Goal: Information Seeking & Learning: Find specific fact

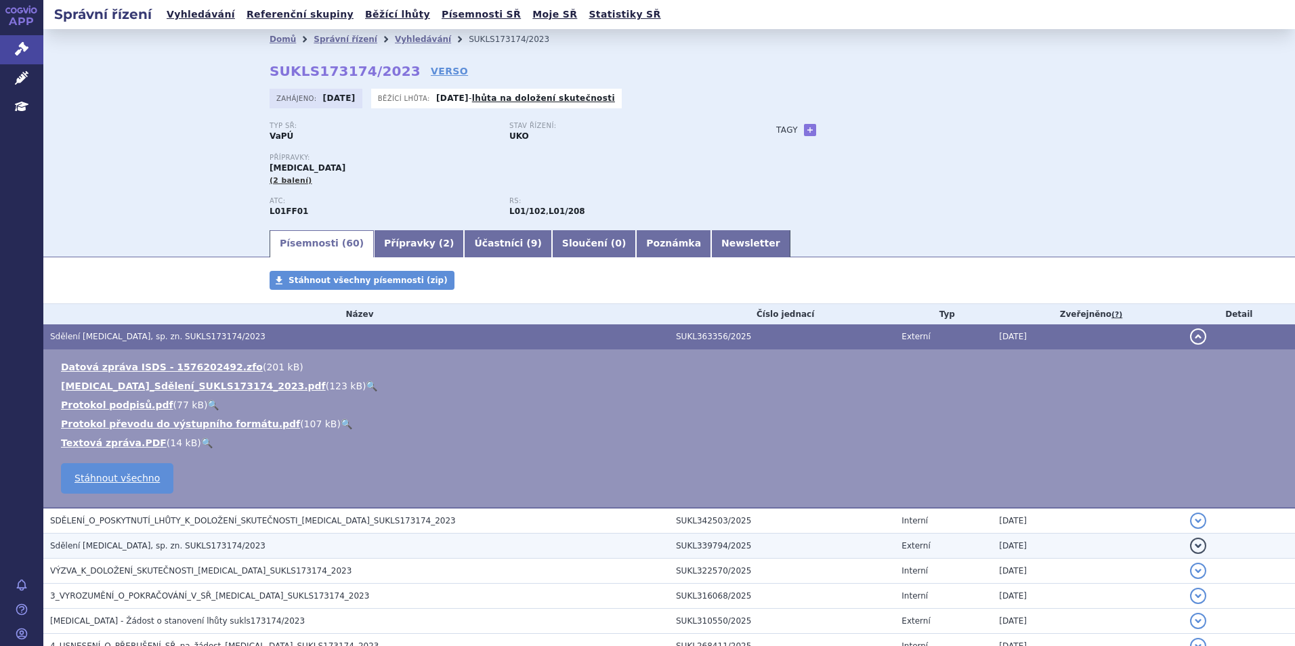
click at [182, 543] on span "Sdělení [MEDICAL_DATA], sp. zn. SUKLS173174/2023" at bounding box center [157, 545] width 215 height 9
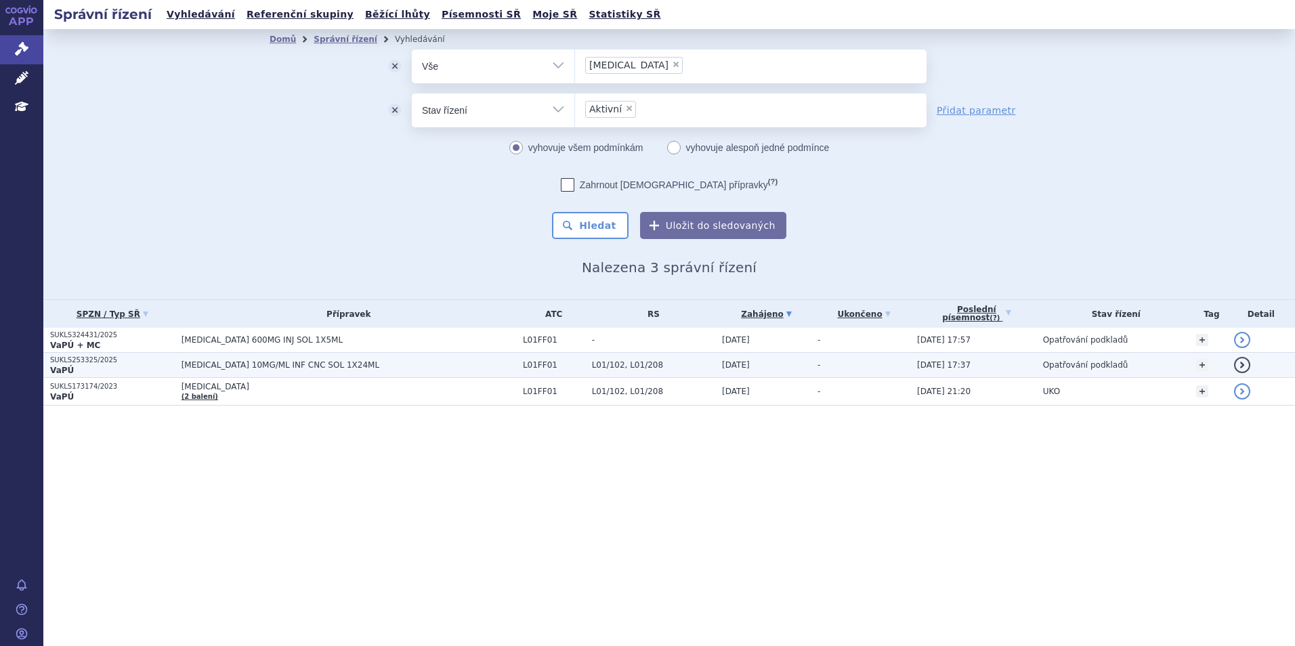
click at [271, 362] on span "OPDIVO 10MG/ML INF CNC SOL 1X24ML" at bounding box center [349, 364] width 335 height 9
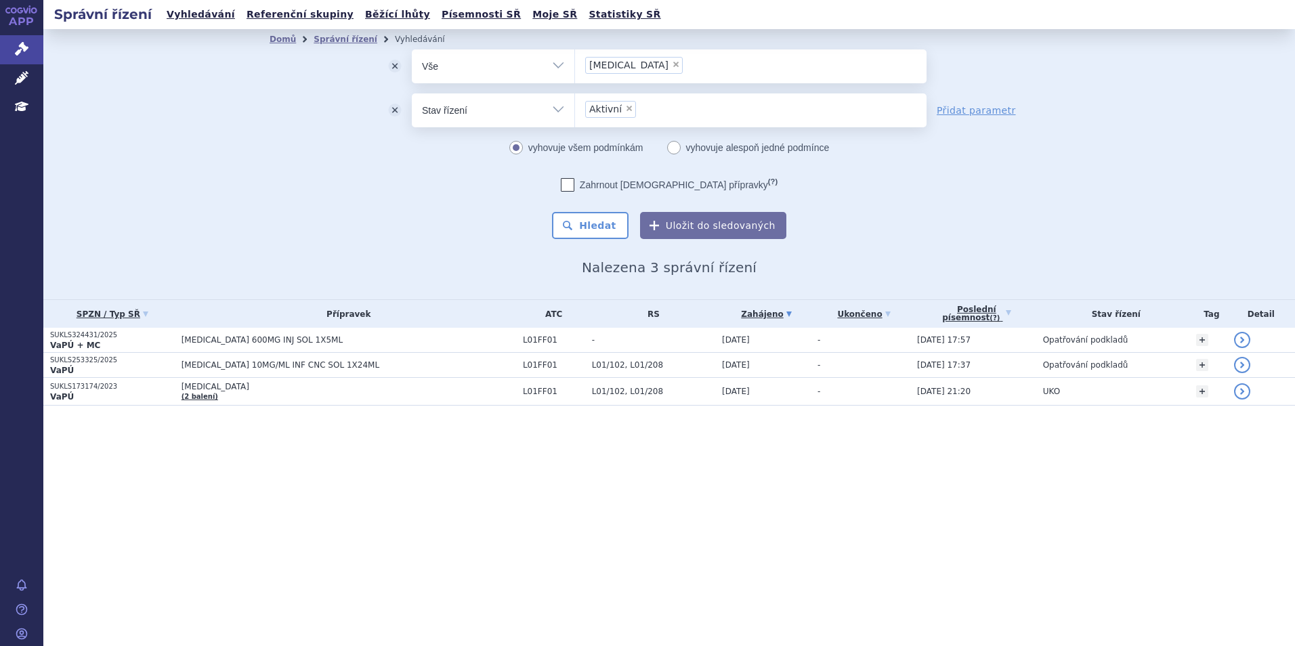
click at [626, 71] on li "× opdivo" at bounding box center [634, 65] width 98 height 17
click at [575, 71] on select "opdivo" at bounding box center [574, 66] width 1 height 34
click at [672, 67] on span "×" at bounding box center [676, 64] width 8 height 8
click at [575, 67] on select "opdivo" at bounding box center [574, 66] width 1 height 34
select select
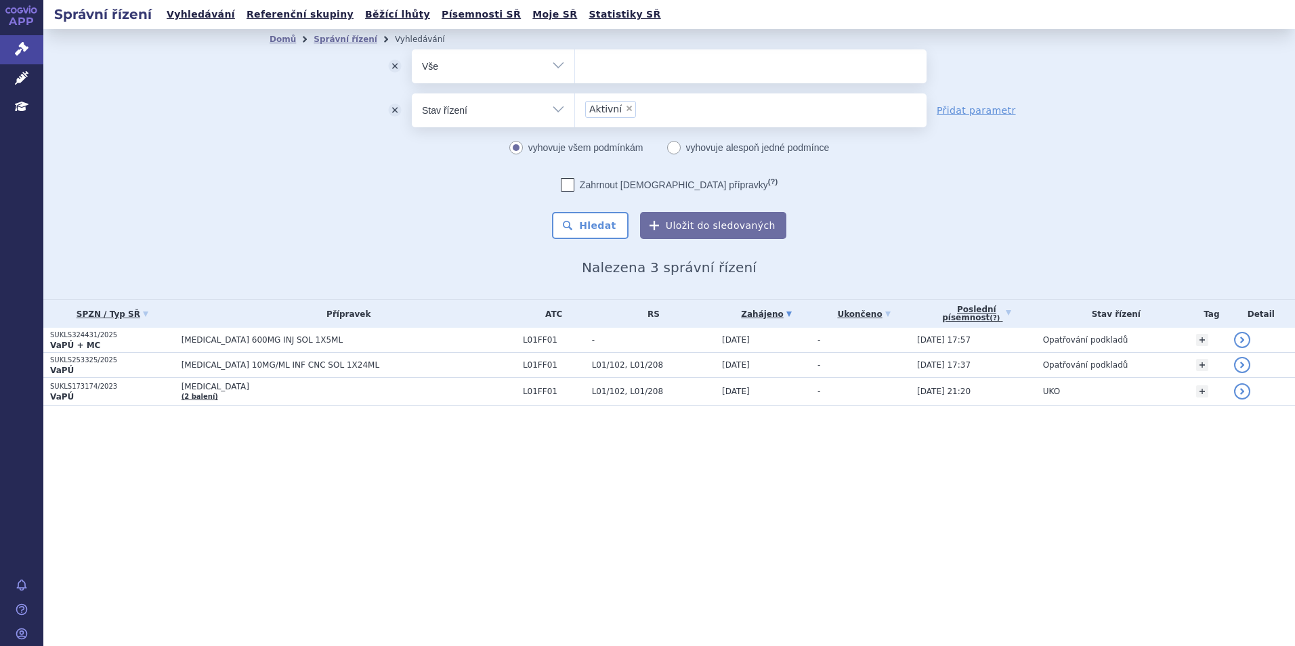
click at [627, 67] on ul at bounding box center [751, 63] width 352 height 28
click at [575, 67] on select "opdivo" at bounding box center [574, 66] width 1 height 34
type input "im"
type input "imf"
type input "imfin"
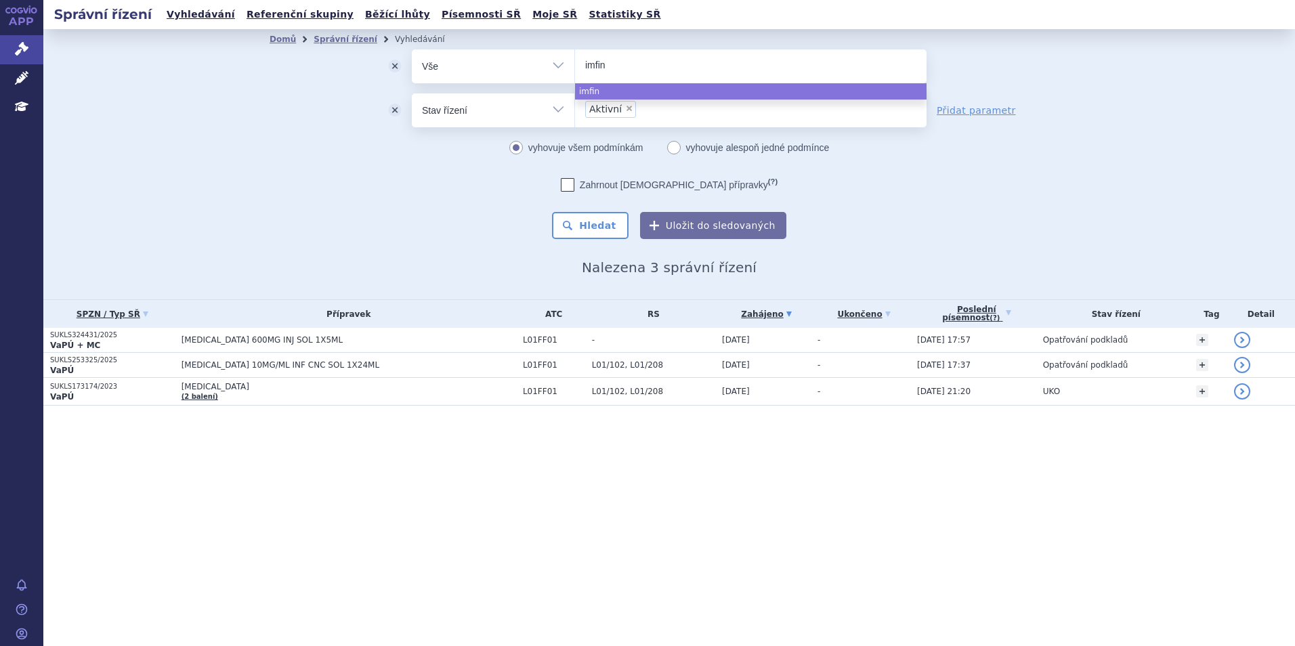
type input "imfinz"
type input "imfinzi"
select select "imfinzi"
click at [598, 222] on button "Hledat" at bounding box center [590, 225] width 77 height 27
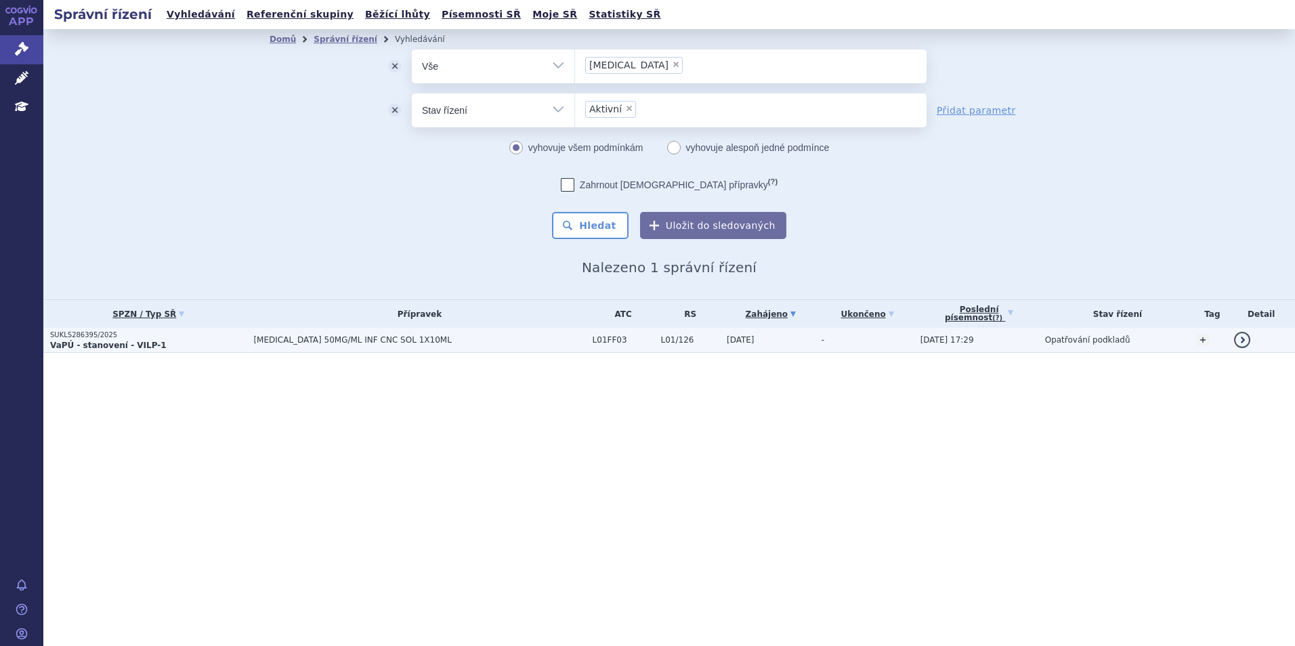
click at [251, 334] on td "[MEDICAL_DATA] 50MG/ML INF CNC SOL 1X10ML" at bounding box center [416, 340] width 339 height 25
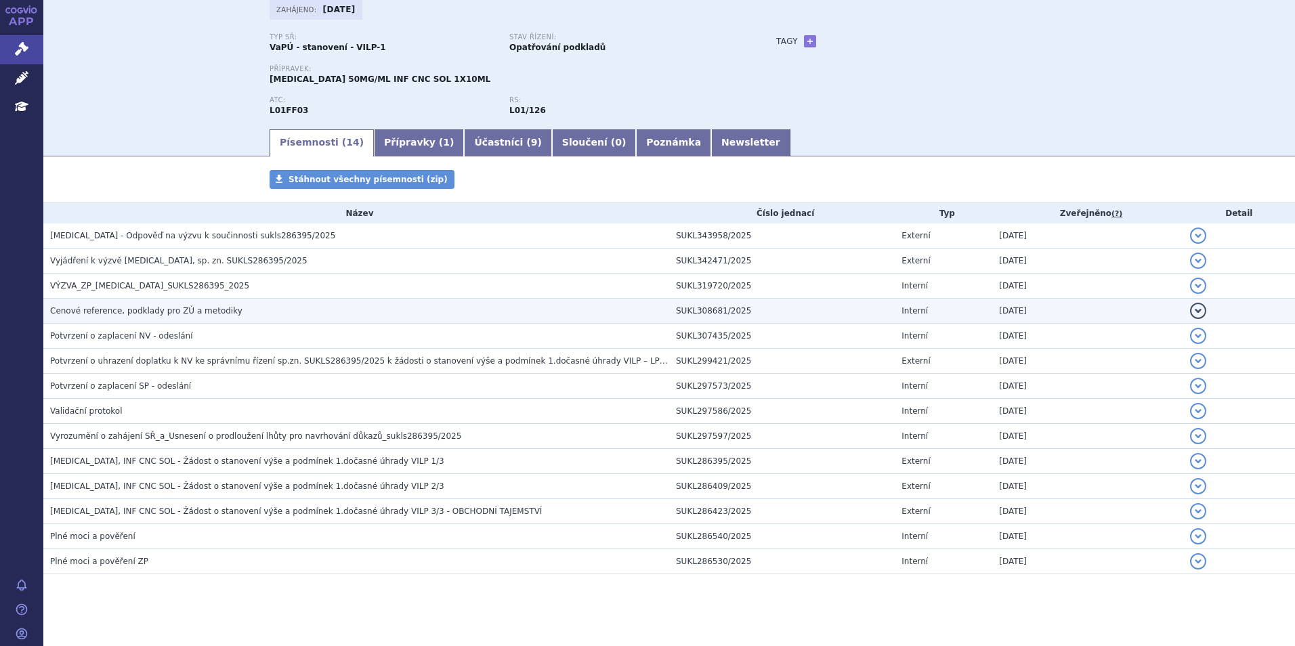
scroll to position [98, 0]
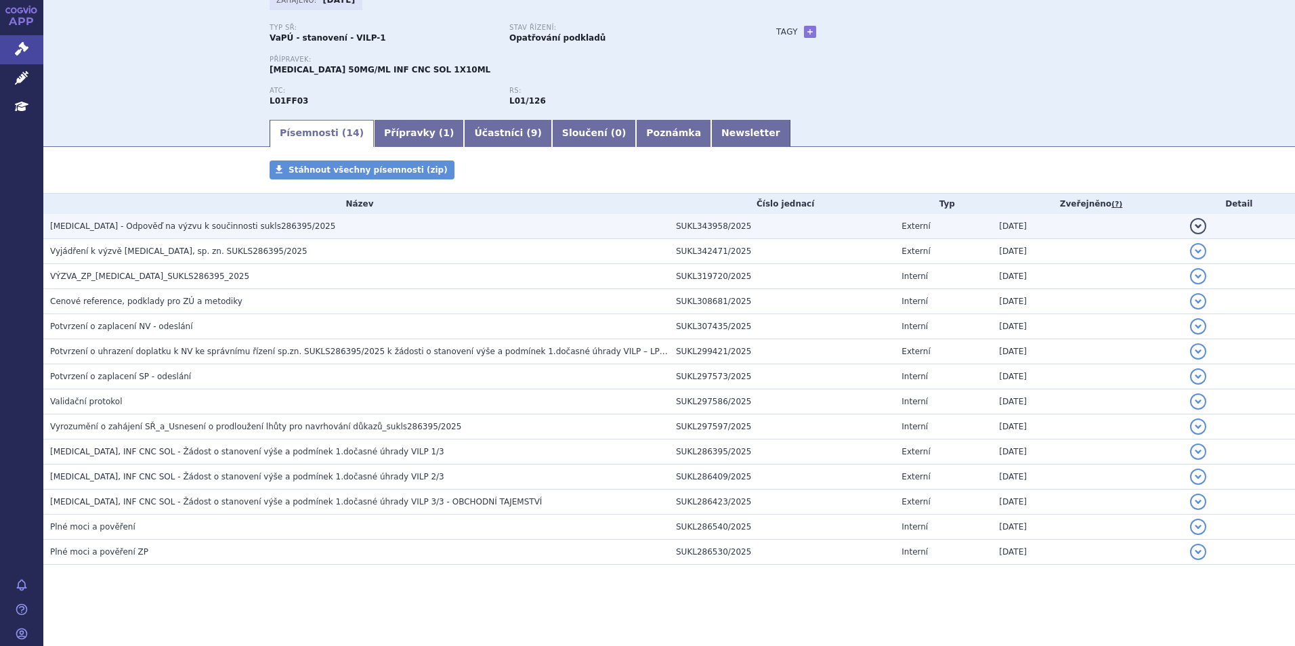
click at [161, 217] on td "IMFINZI - Odpověď na výzvu k součinnosti sukls286395/2025" at bounding box center [356, 226] width 626 height 25
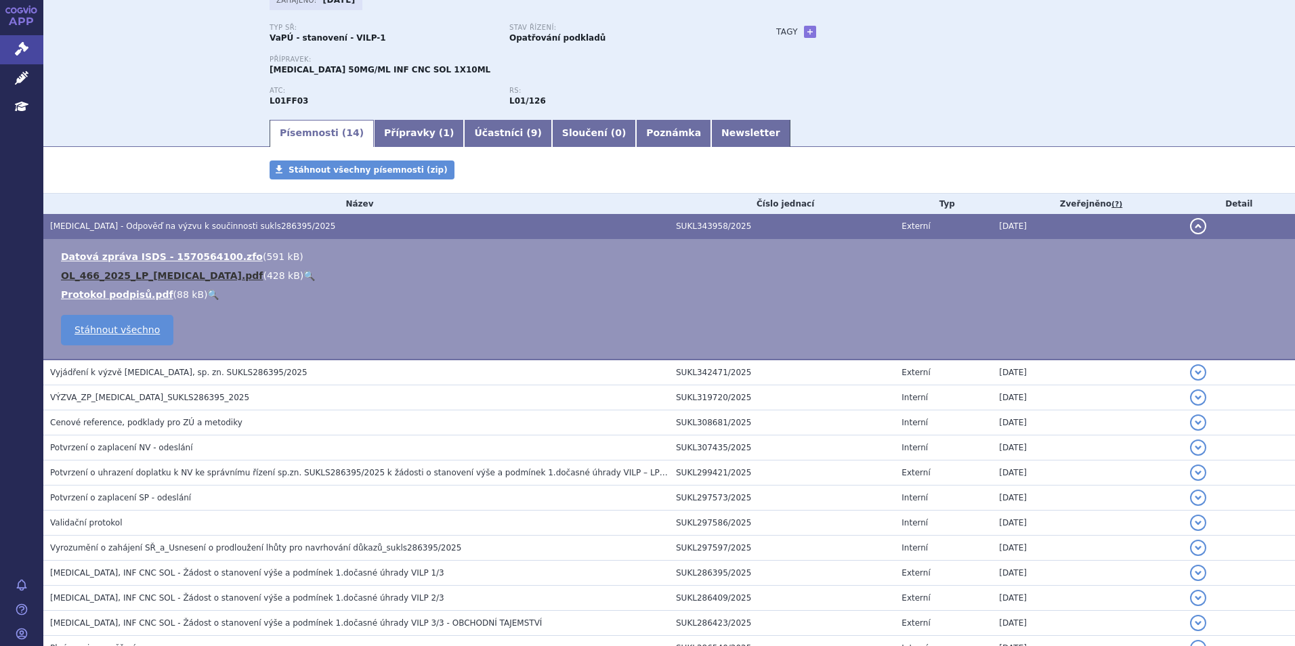
click at [112, 272] on link "OL_466_2025_LP_IMFINZI.pdf" at bounding box center [162, 275] width 202 height 11
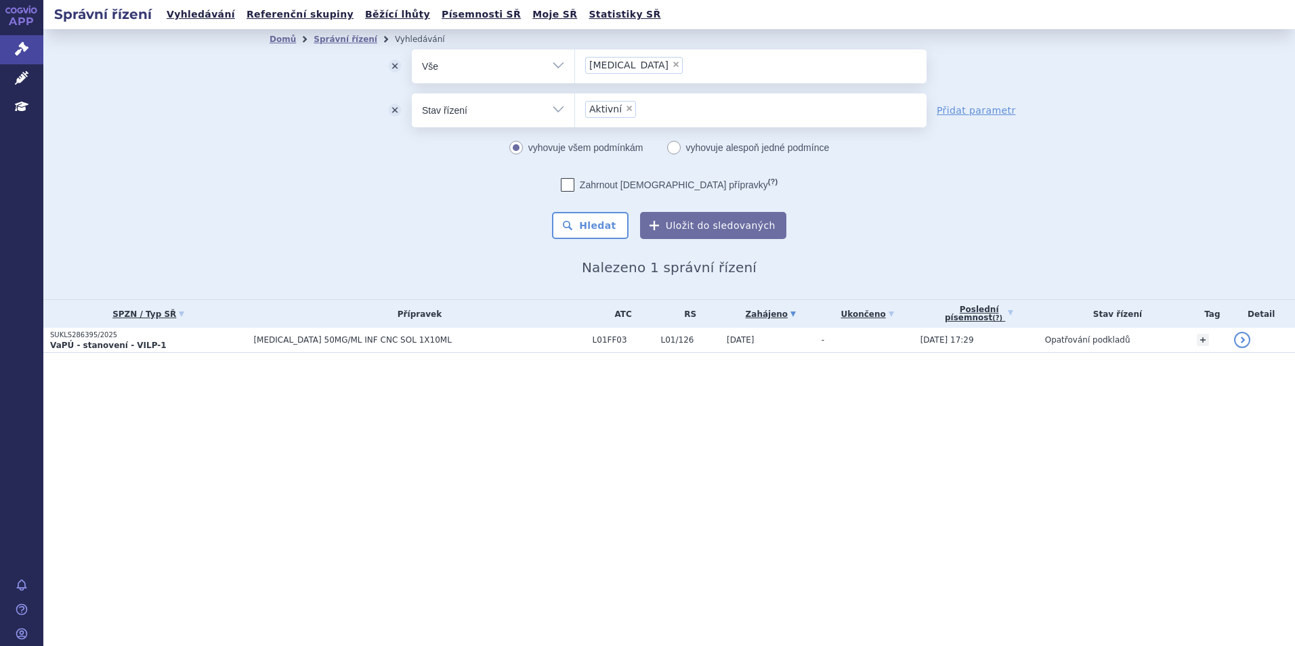
click at [672, 66] on span "×" at bounding box center [676, 64] width 8 height 8
click at [575, 66] on select "[MEDICAL_DATA]" at bounding box center [574, 66] width 1 height 34
select select
type input "te"
type input "tec"
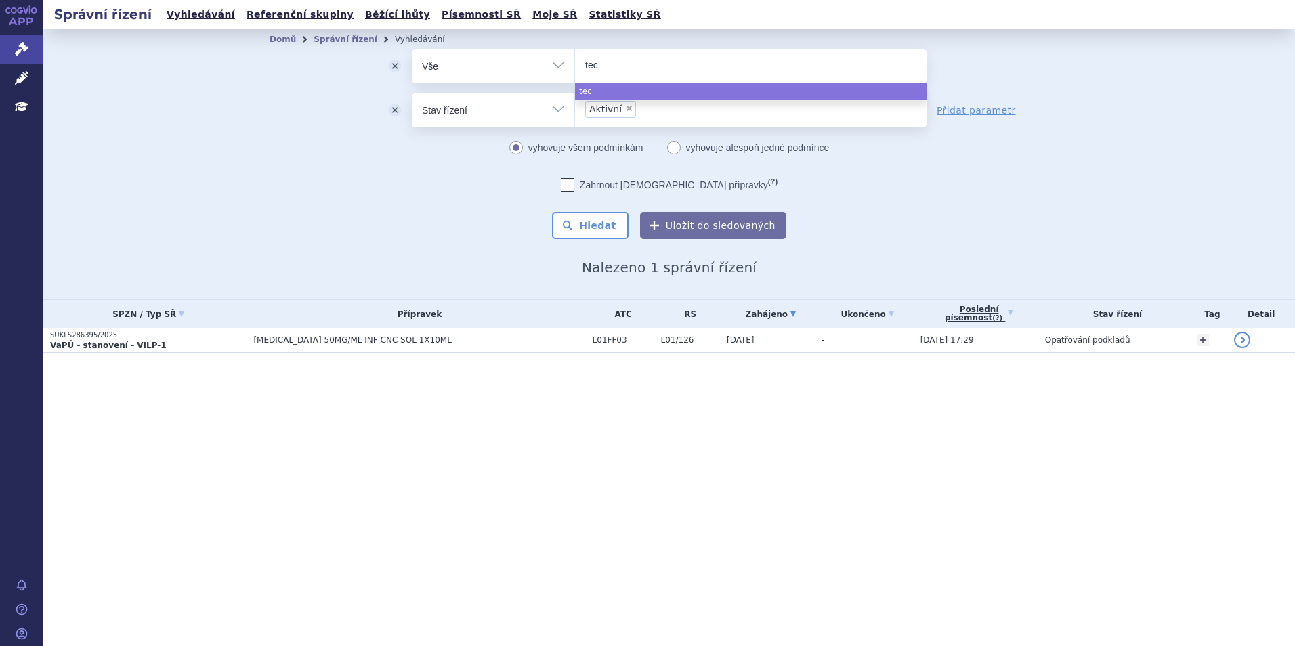
type input "tece"
type input "tecent"
type input "tecentri"
type input "tecentriw"
type input "tecentri"
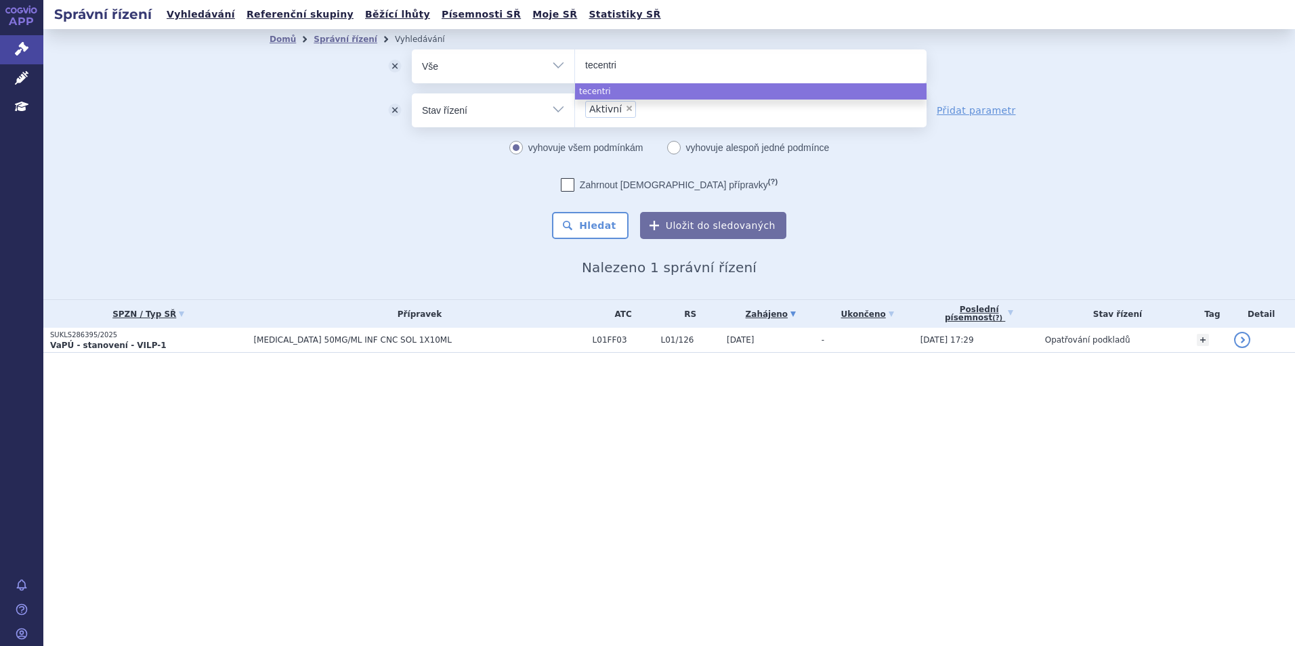
type input "tecentriq"
select select "tecentriq"
click at [602, 227] on button "Hledat" at bounding box center [590, 225] width 77 height 27
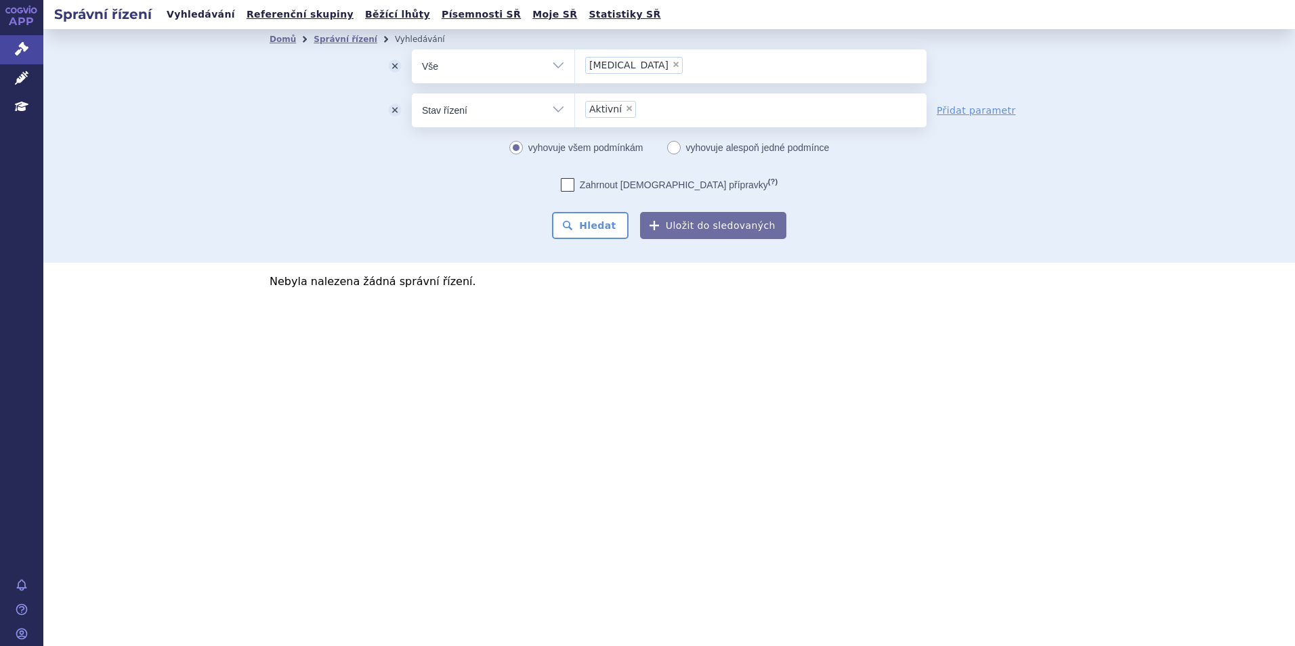
click at [200, 20] on link "Vyhledávání" at bounding box center [201, 14] width 77 height 18
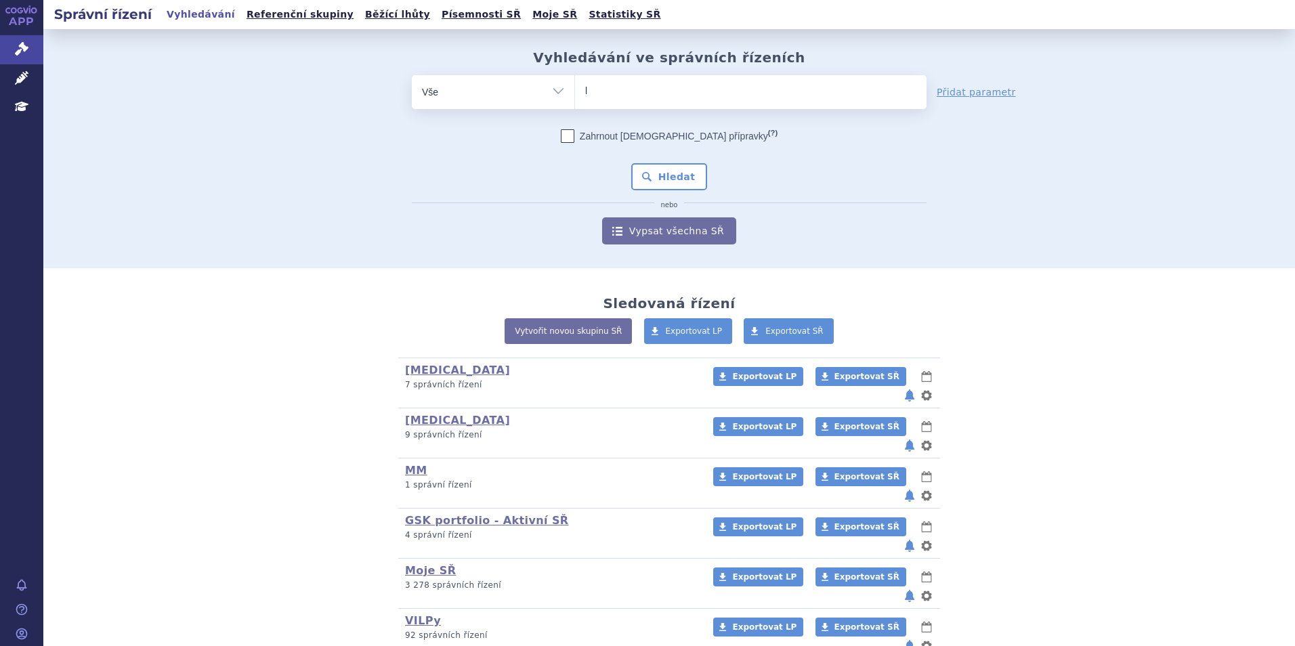
type input "la"
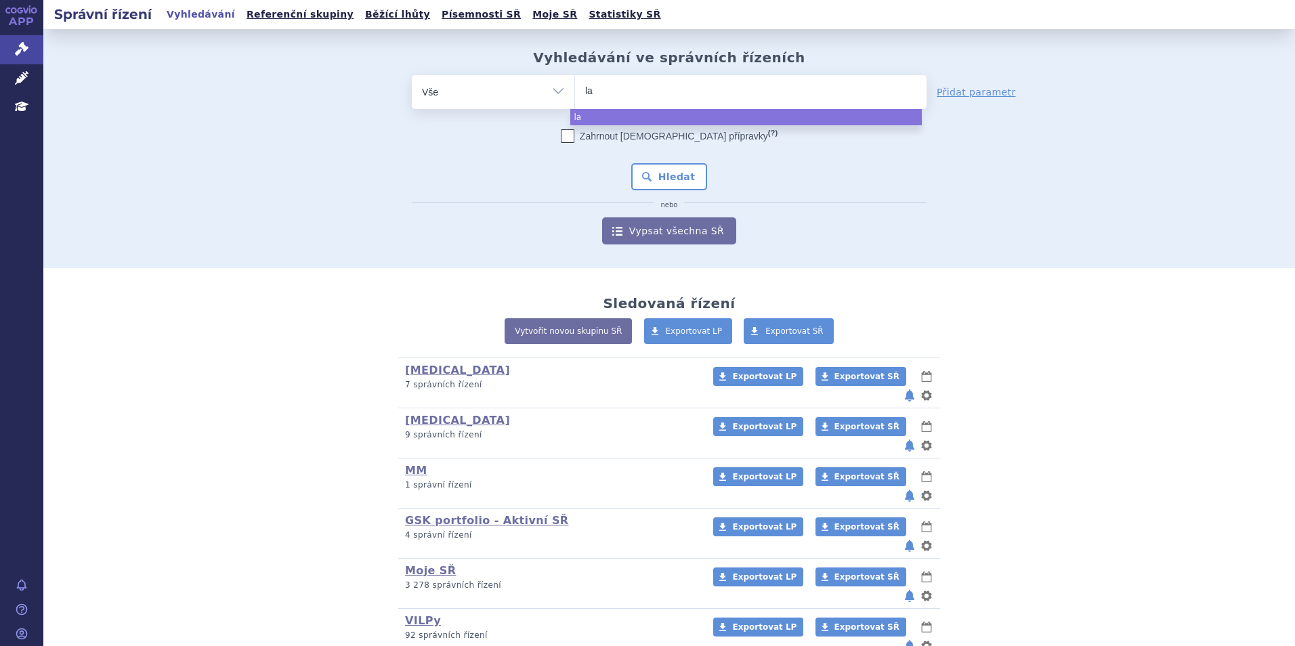
type input "lan"
type input "lanyp"
type input "lany"
type input "lan"
type input "la"
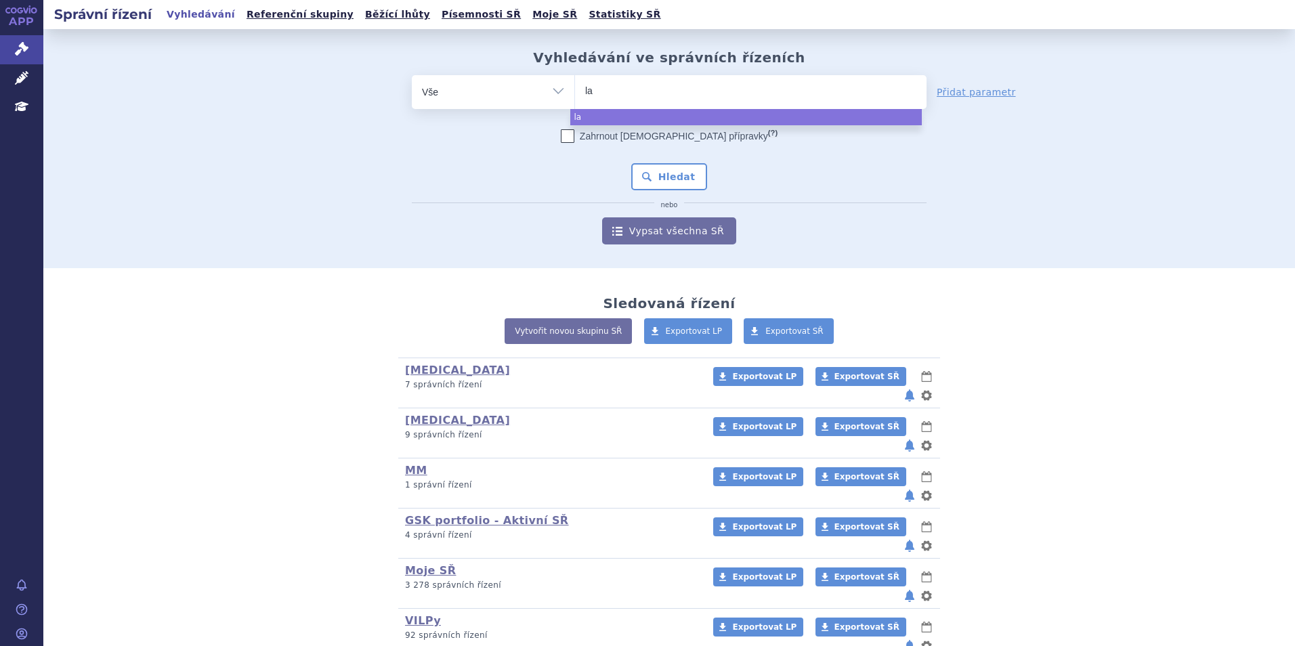
type input "l"
type input "ly"
type input "lyp"
type input "ly"
type input "lynp"
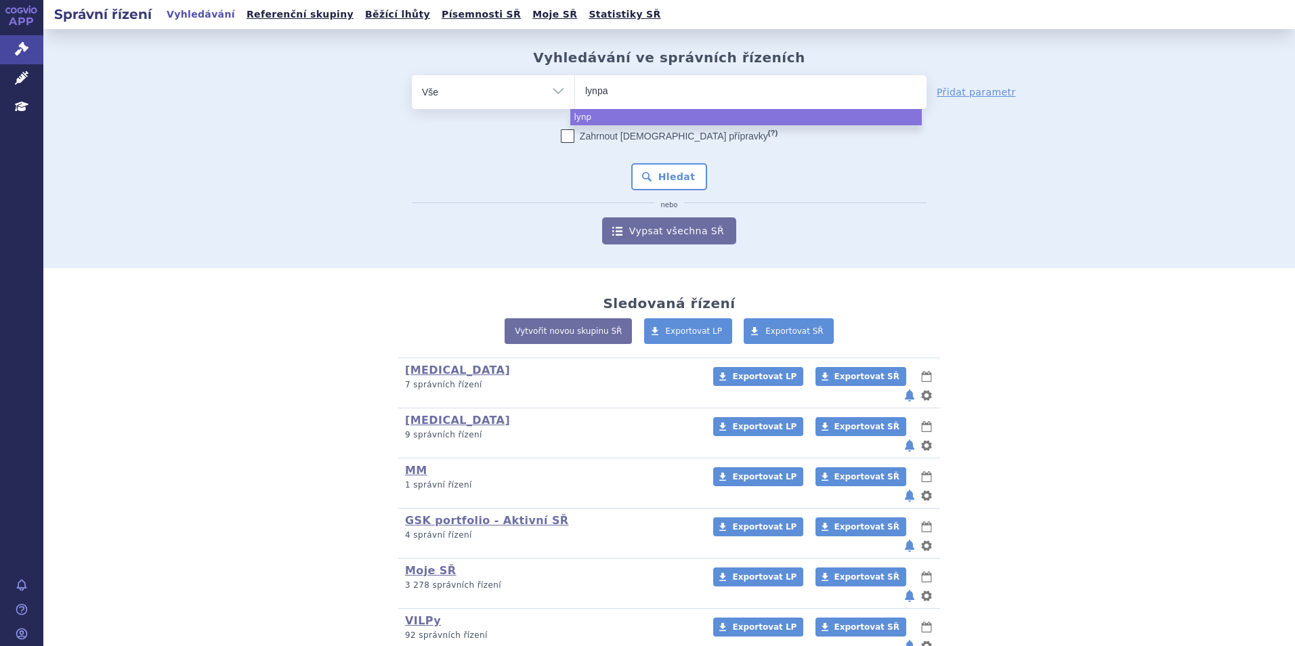
type input "lynpar"
type input "[MEDICAL_DATA]"
select select "[MEDICAL_DATA]"
click at [687, 174] on button "Hledat" at bounding box center [669, 176] width 77 height 27
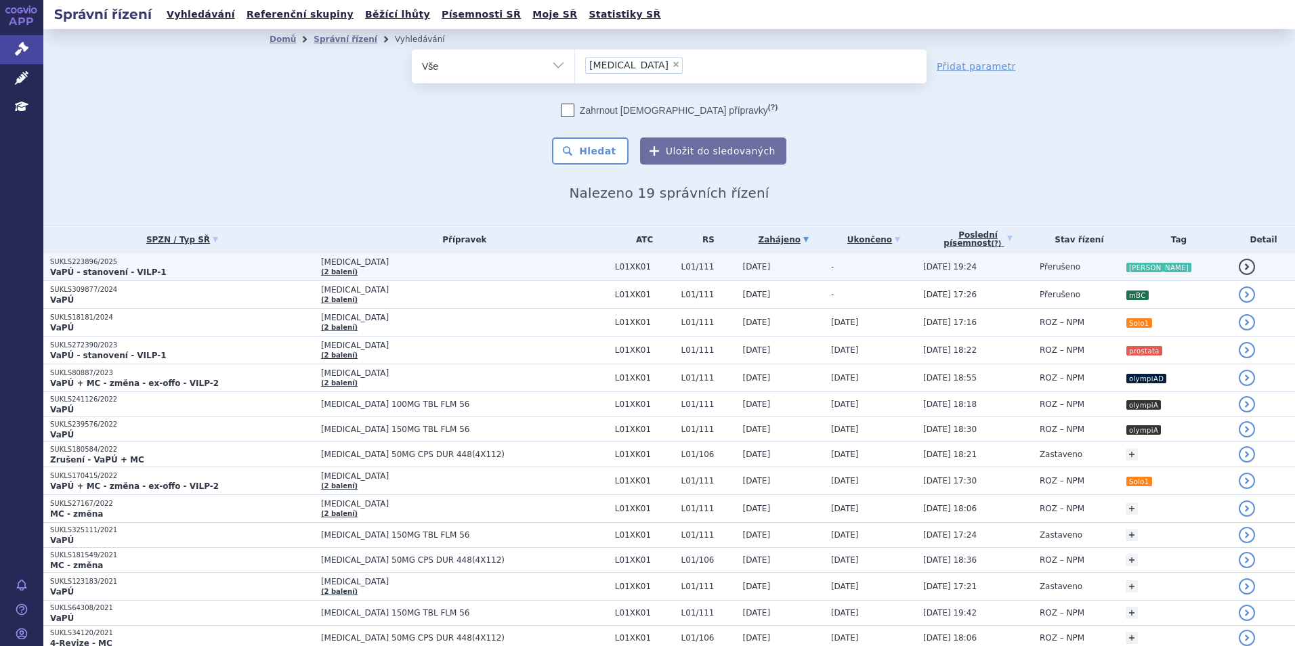
click at [192, 271] on p "VaPÚ - stanovení - VILP-1" at bounding box center [182, 272] width 264 height 11
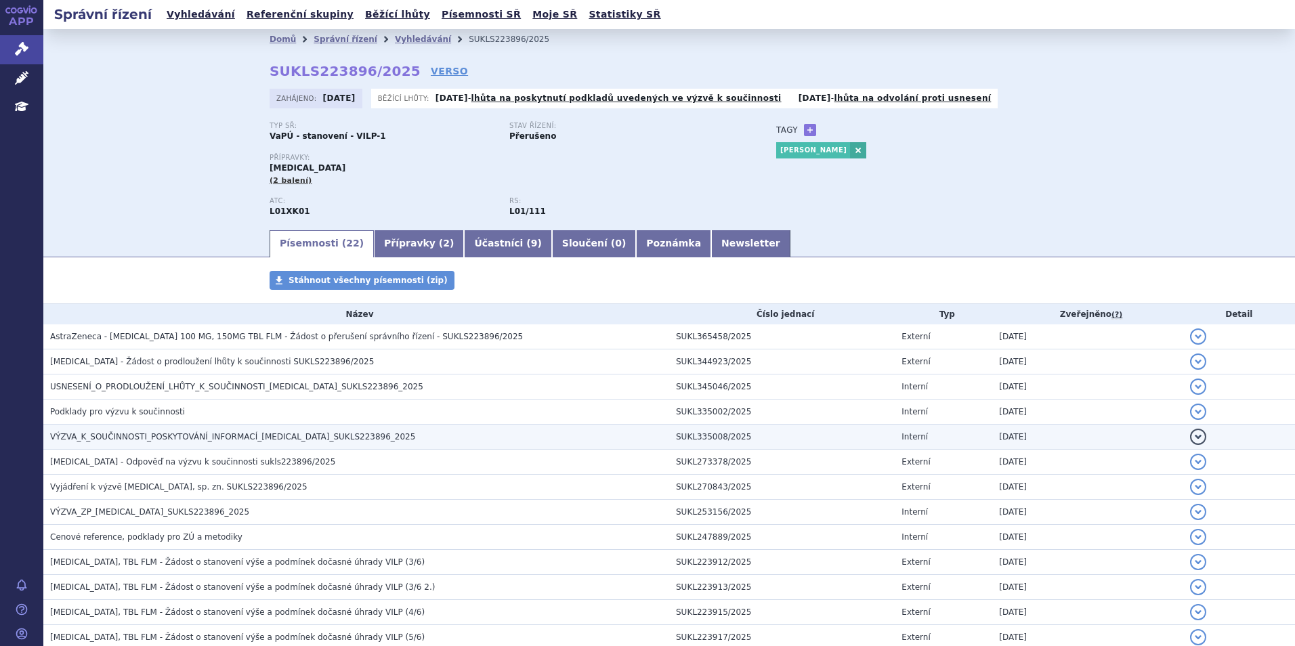
scroll to position [135, 0]
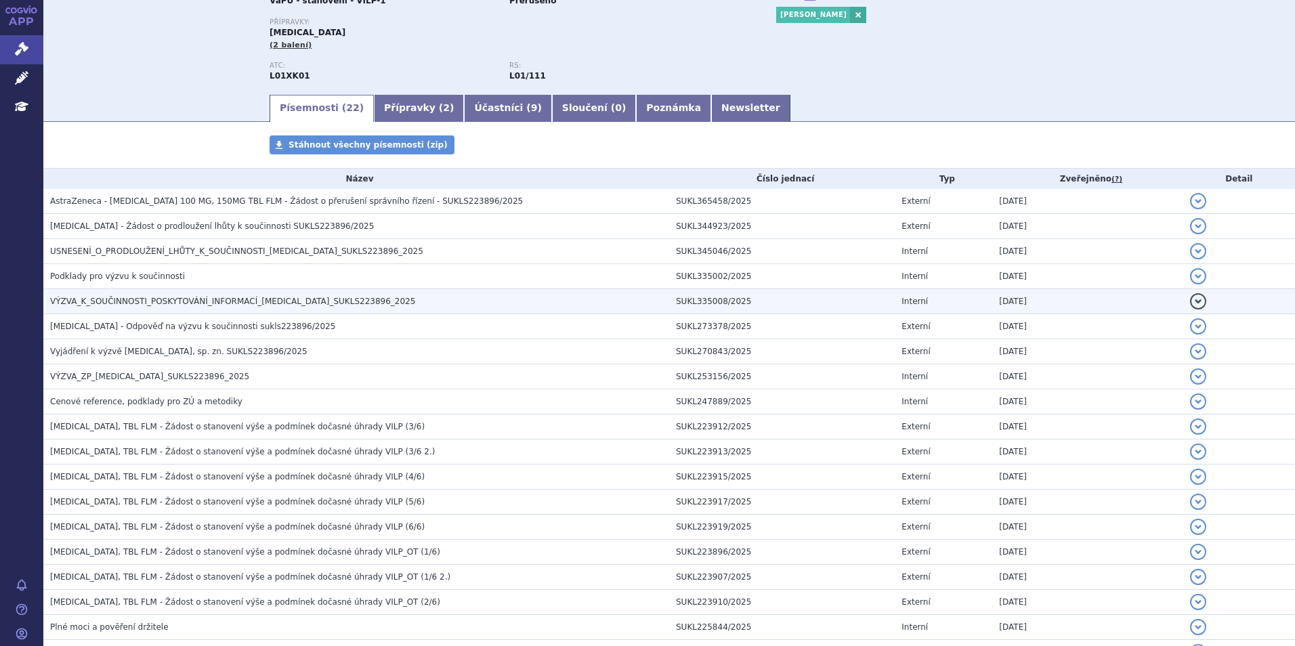
click at [66, 298] on span "VÝZVA_K_SOUČINNOSTI_POSKYTOVÁNÍ_INFORMACÍ_LYNPARZA_SUKLS223896_2025" at bounding box center [232, 301] width 365 height 9
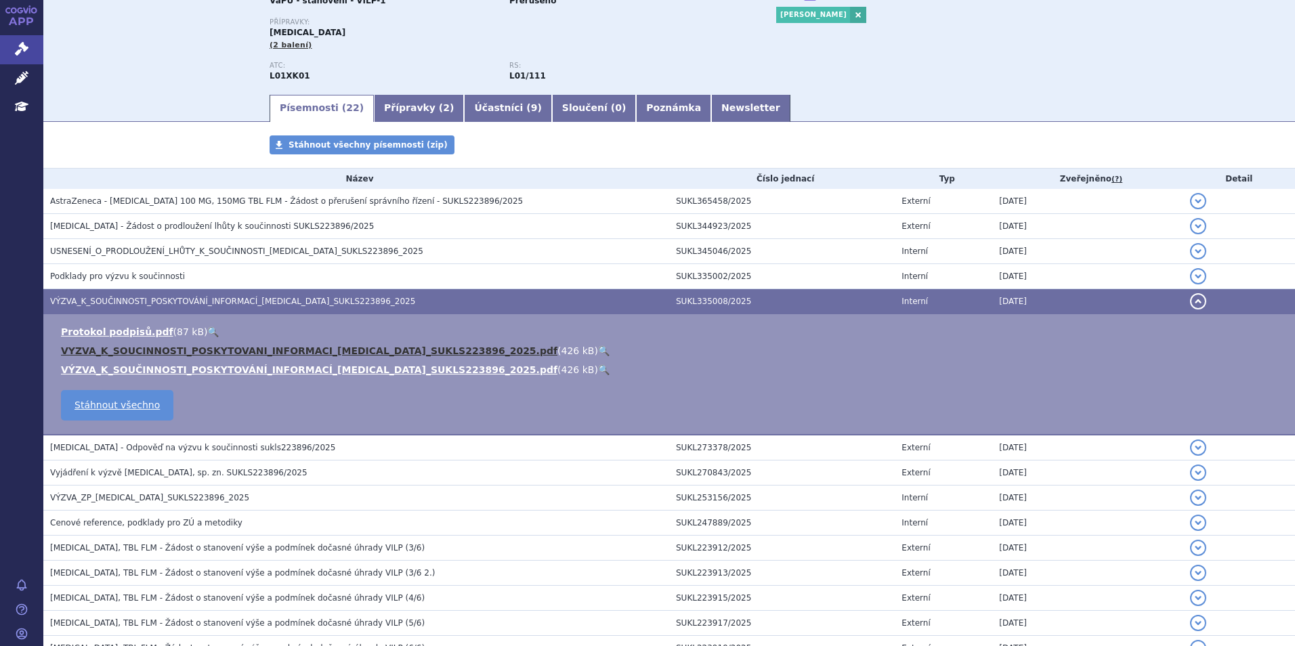
click at [207, 356] on link "VYZVA_K_SOUCINNOSTI_POSKYTOVANI_INFORMACI_LYNPARZA_SUKLS223896_2025.pdf" at bounding box center [309, 350] width 496 height 11
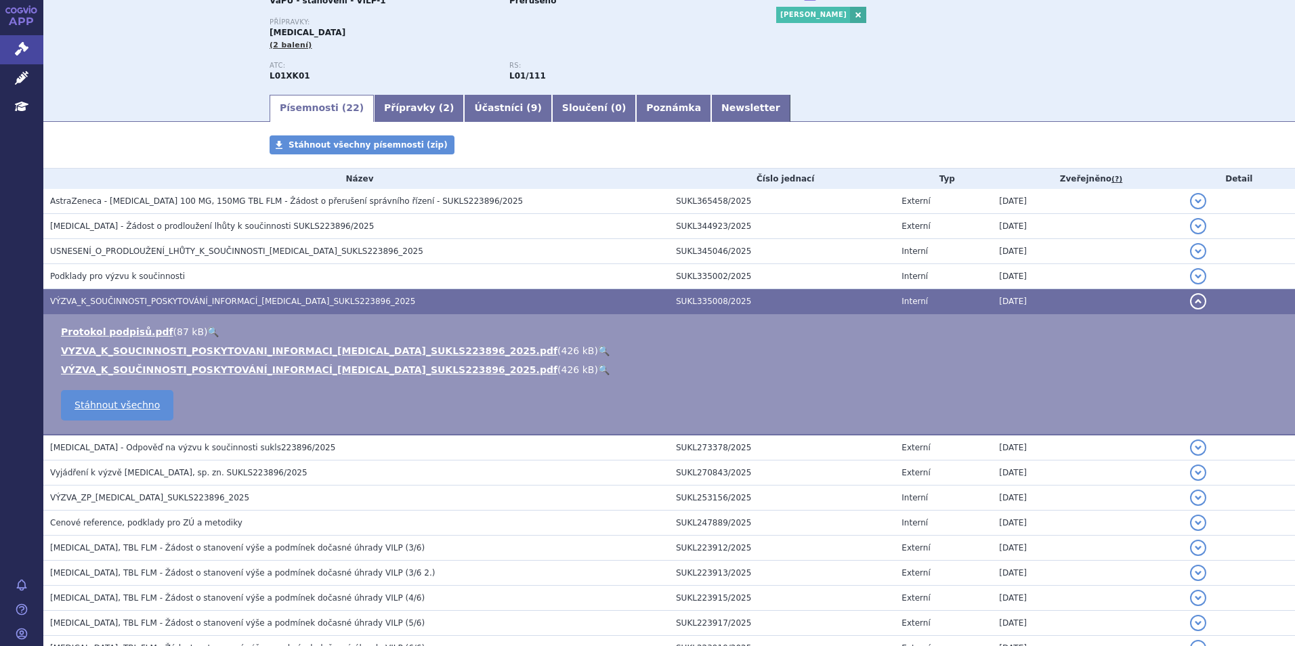
scroll to position [0, 0]
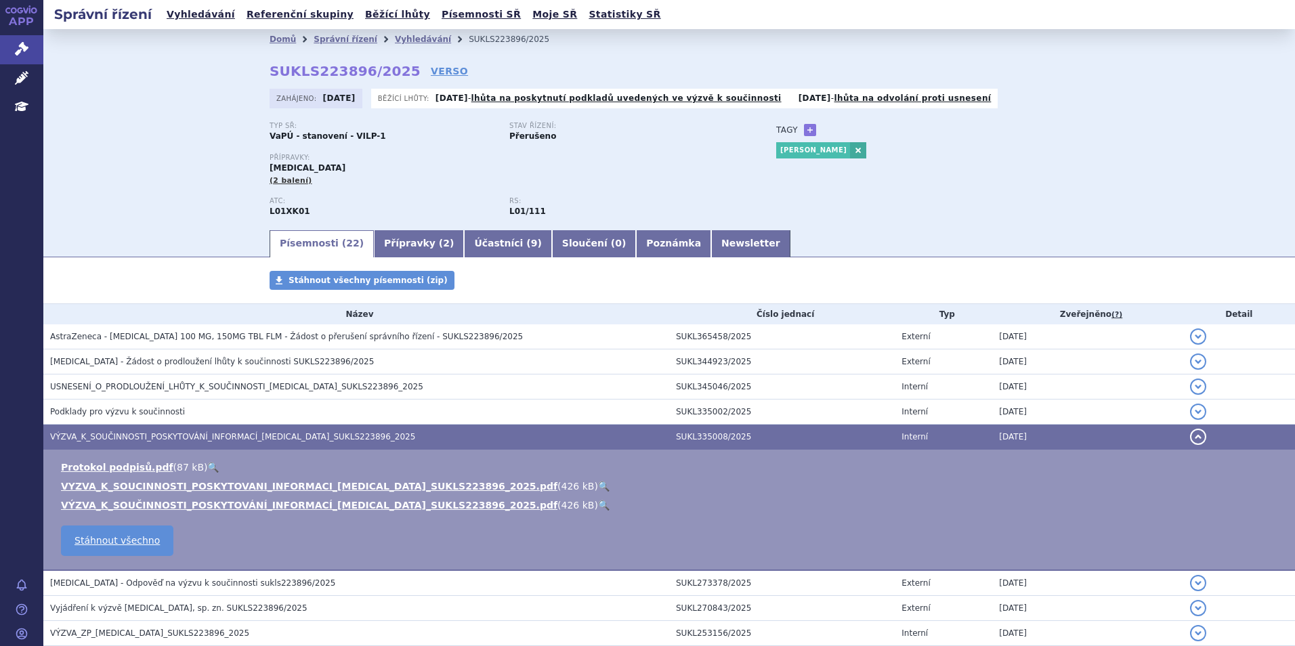
click at [189, 24] on ul "Vyhledávání Referenční skupiny Běžící lhůty Písemnosti SŘ Moje SŘ Statistiky SŘ" at bounding box center [414, 14] width 503 height 29
click at [189, 15] on link "Vyhledávání" at bounding box center [201, 14] width 77 height 18
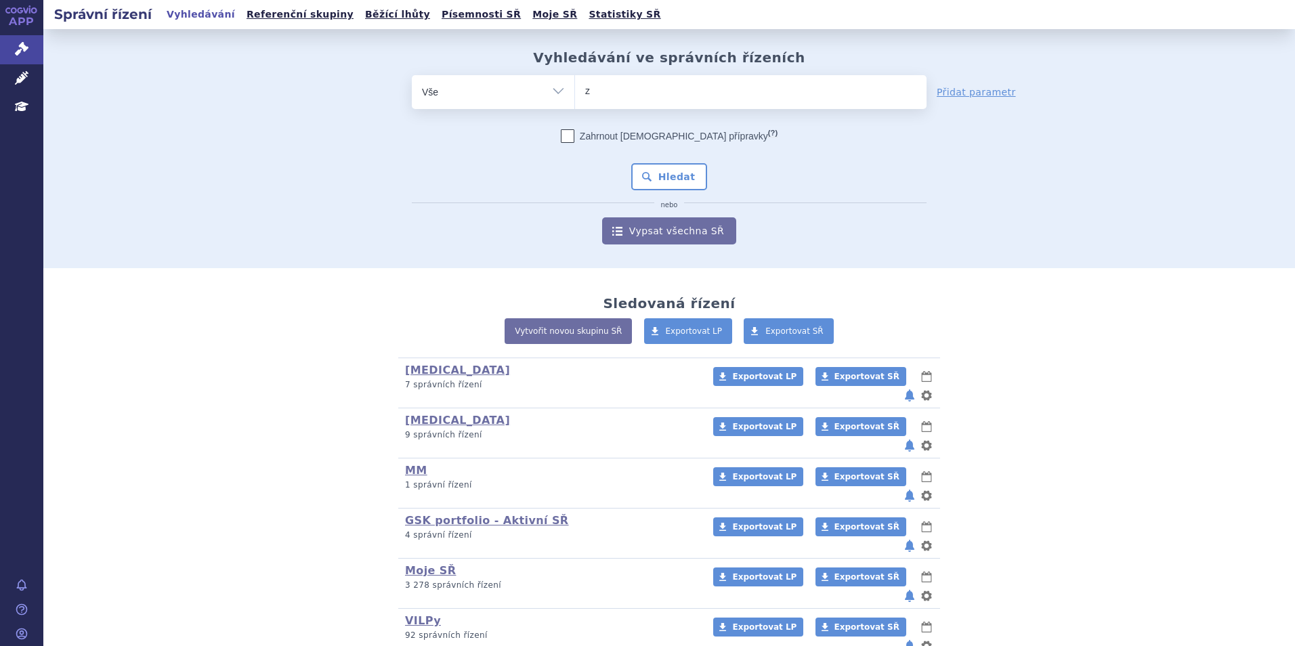
type input "ze"
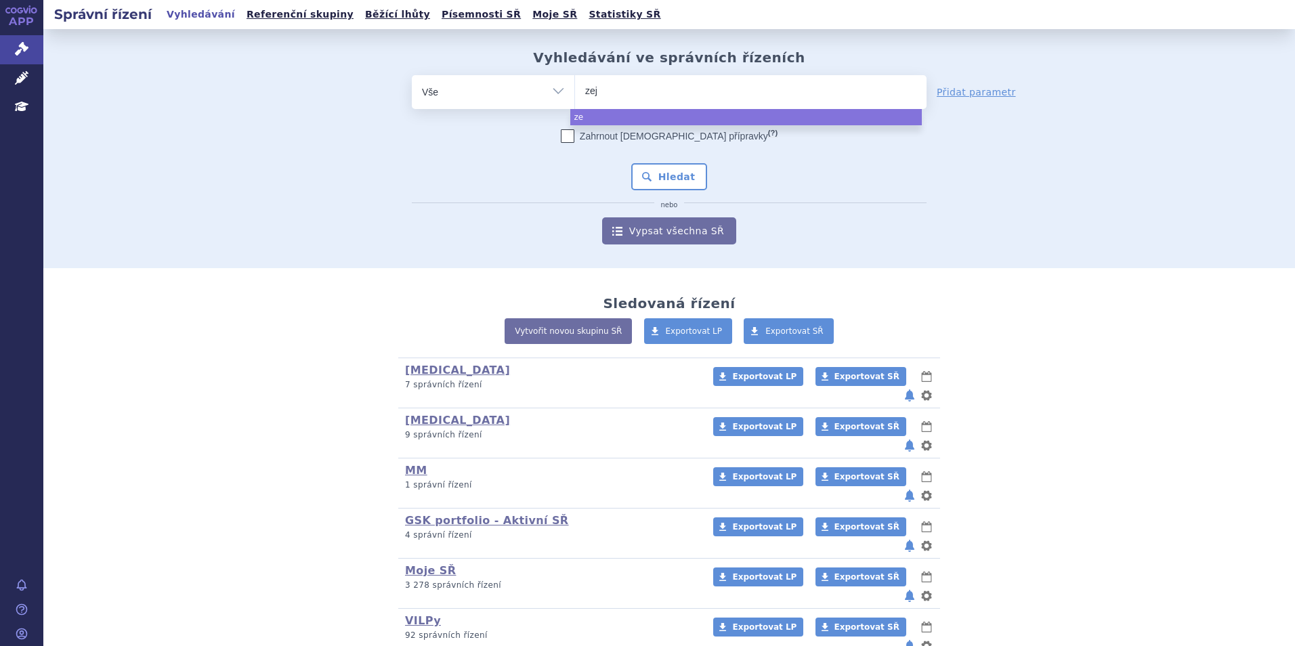
type input "zeju"
type input "[MEDICAL_DATA]"
select select "[MEDICAL_DATA]"
click at [681, 171] on button "Hledat" at bounding box center [669, 176] width 77 height 27
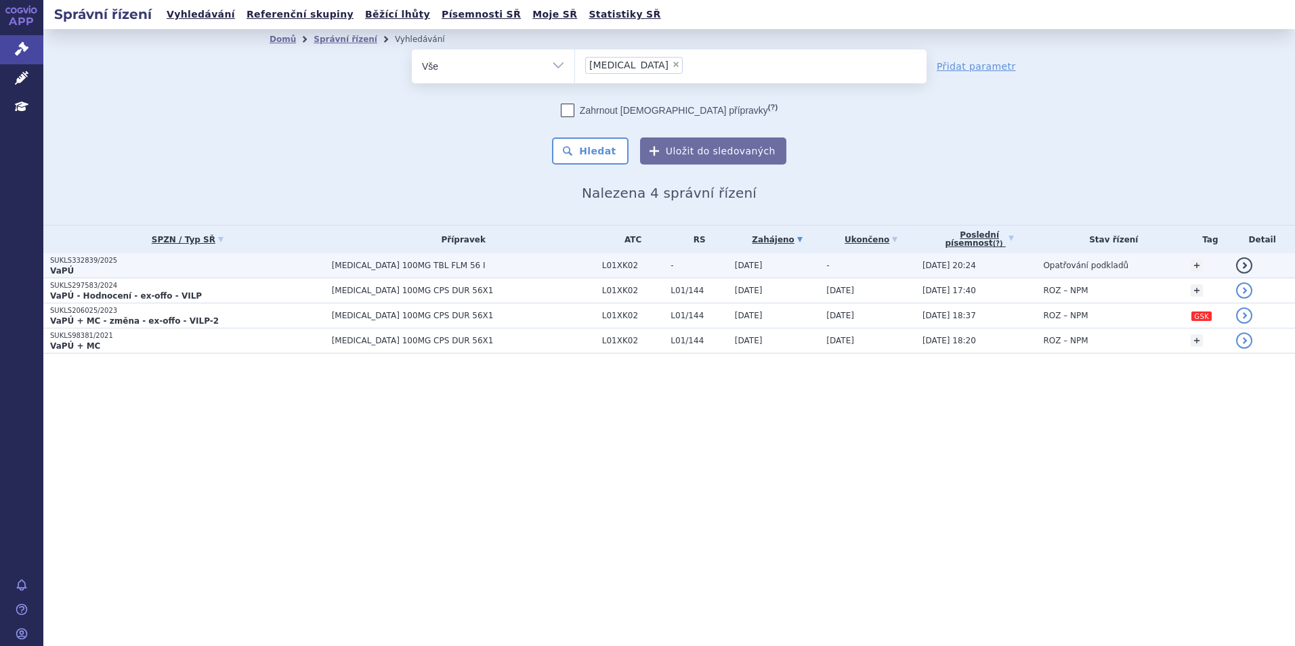
click at [268, 265] on p "VaPÚ" at bounding box center [187, 270] width 275 height 11
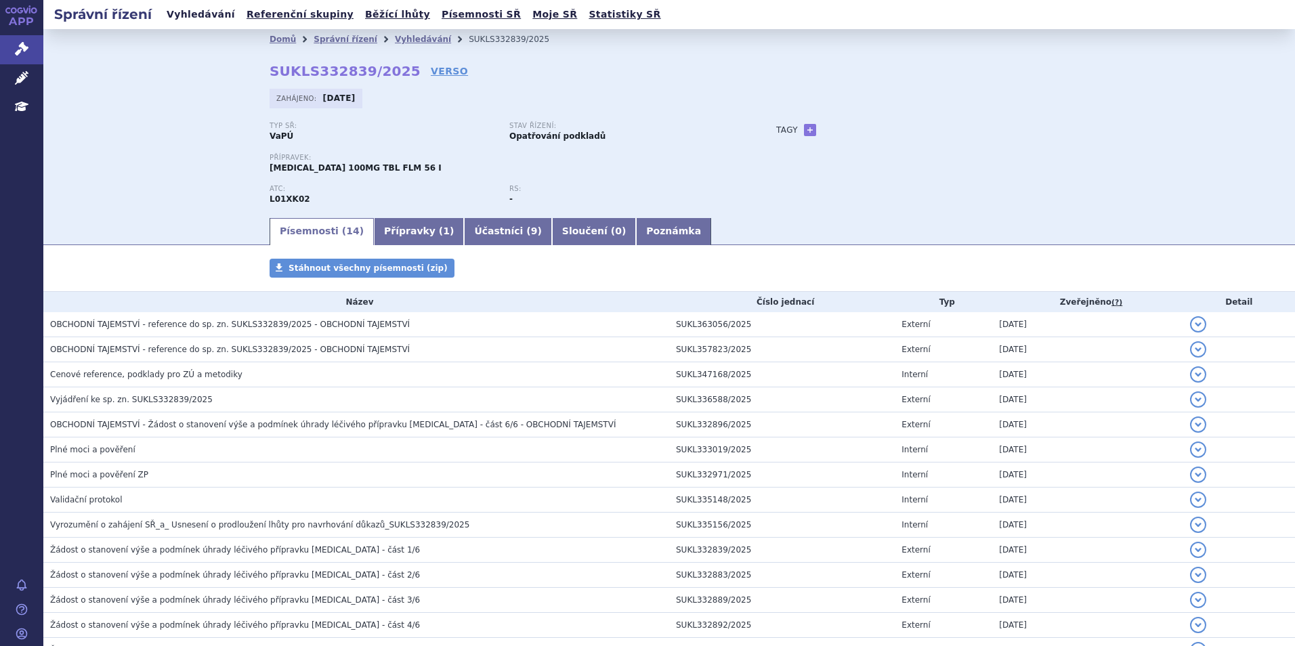
click at [197, 19] on link "Vyhledávání" at bounding box center [201, 14] width 77 height 18
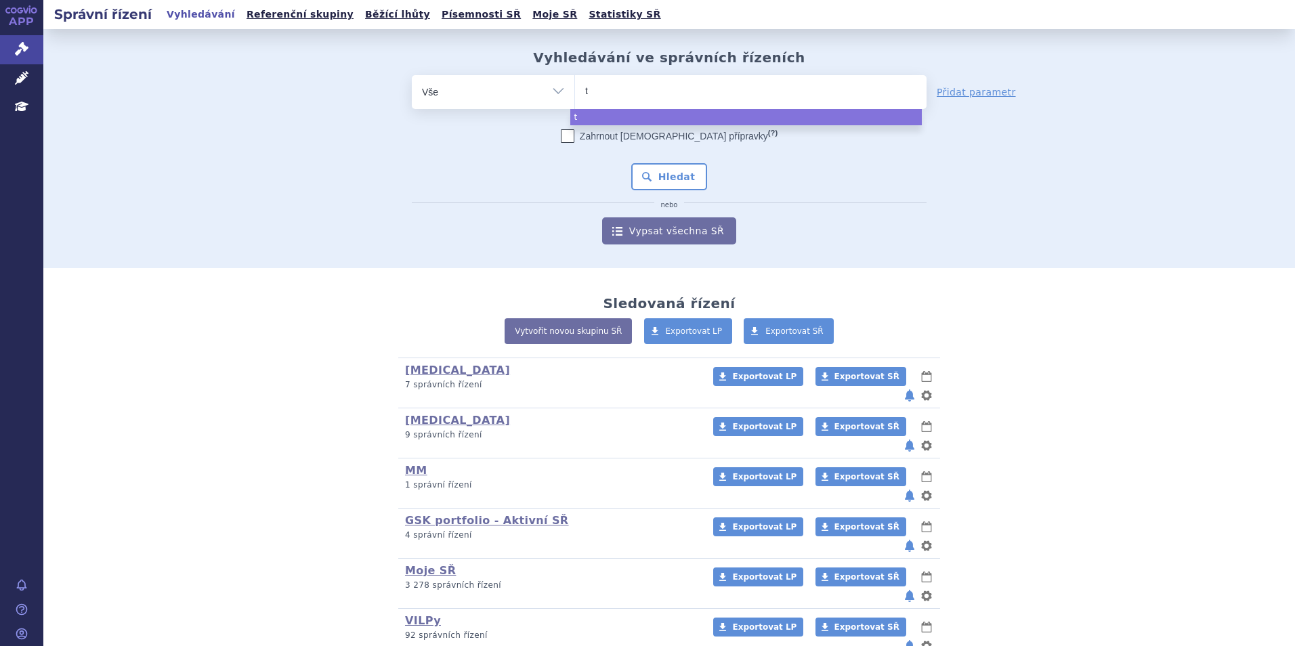
type input "ta"
type input "talv"
type input "talve"
type input "talvey"
select select "talvey"
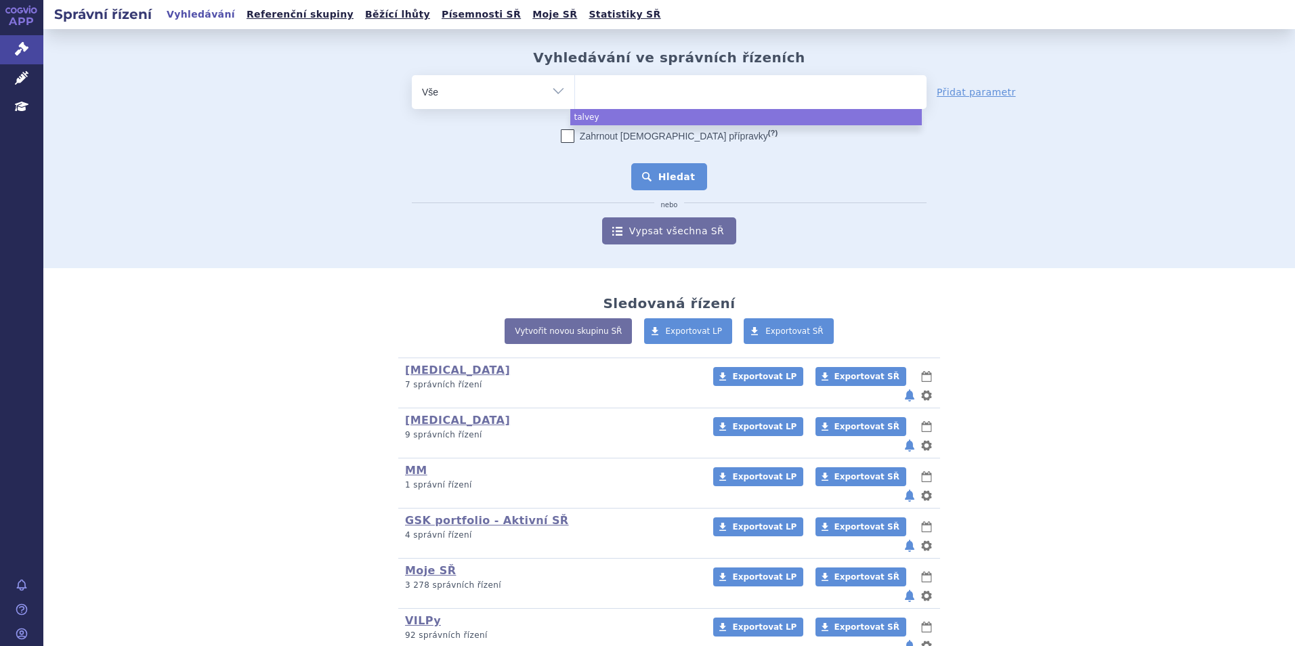
click at [645, 164] on button "Hledat" at bounding box center [669, 176] width 77 height 27
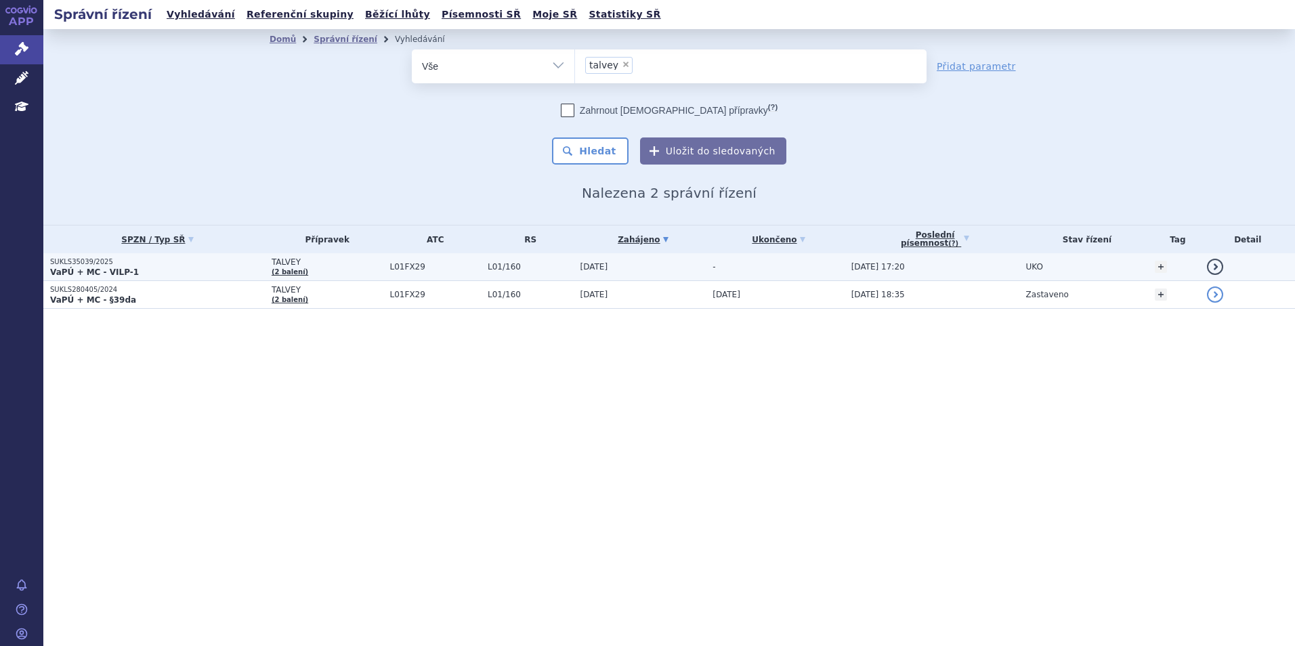
click at [236, 258] on p "SUKLS35039/2025" at bounding box center [157, 261] width 215 height 9
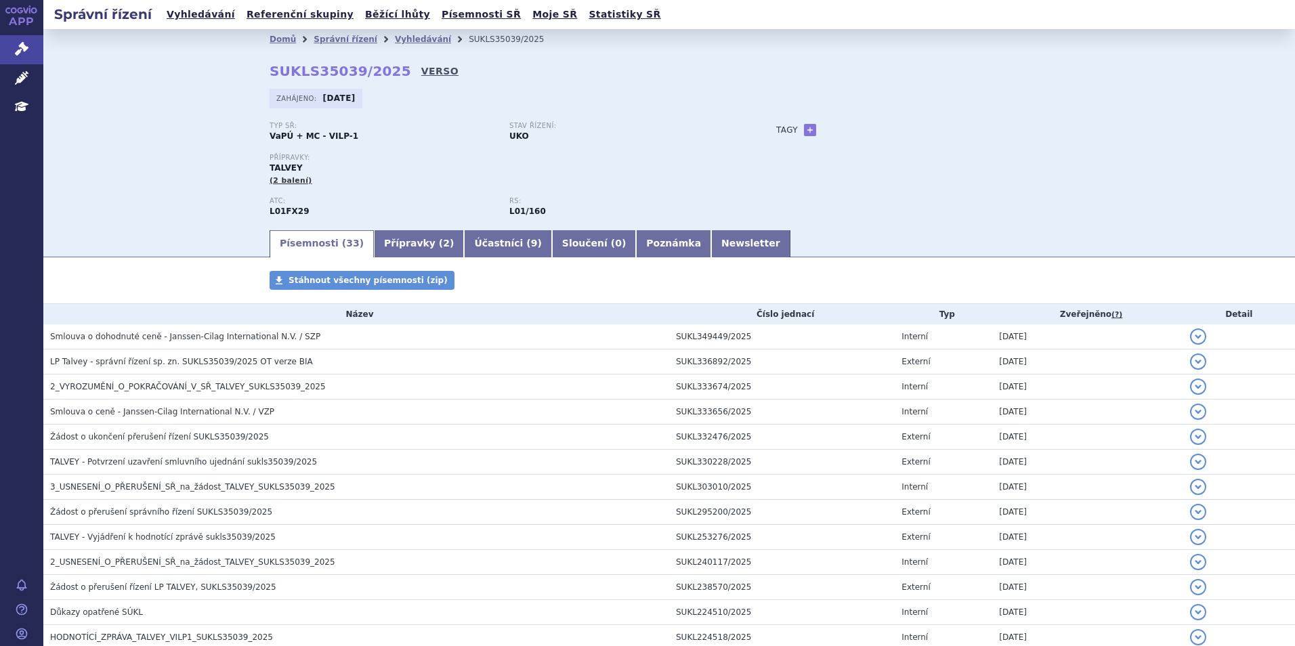
click at [421, 73] on link "VERSO" at bounding box center [439, 71] width 37 height 14
drag, startPoint x: 381, startPoint y: 77, endPoint x: 241, endPoint y: 62, distance: 140.3
click at [242, 62] on div "Domů Správní řízení Vyhledávání SUKLS35039/2025 SUKLS35039/2025 VERSO Zahájeno:…" at bounding box center [668, 138] width 853 height 179
copy strong "SUKLS35039/2025"
click at [196, 12] on link "Vyhledávání" at bounding box center [201, 14] width 77 height 18
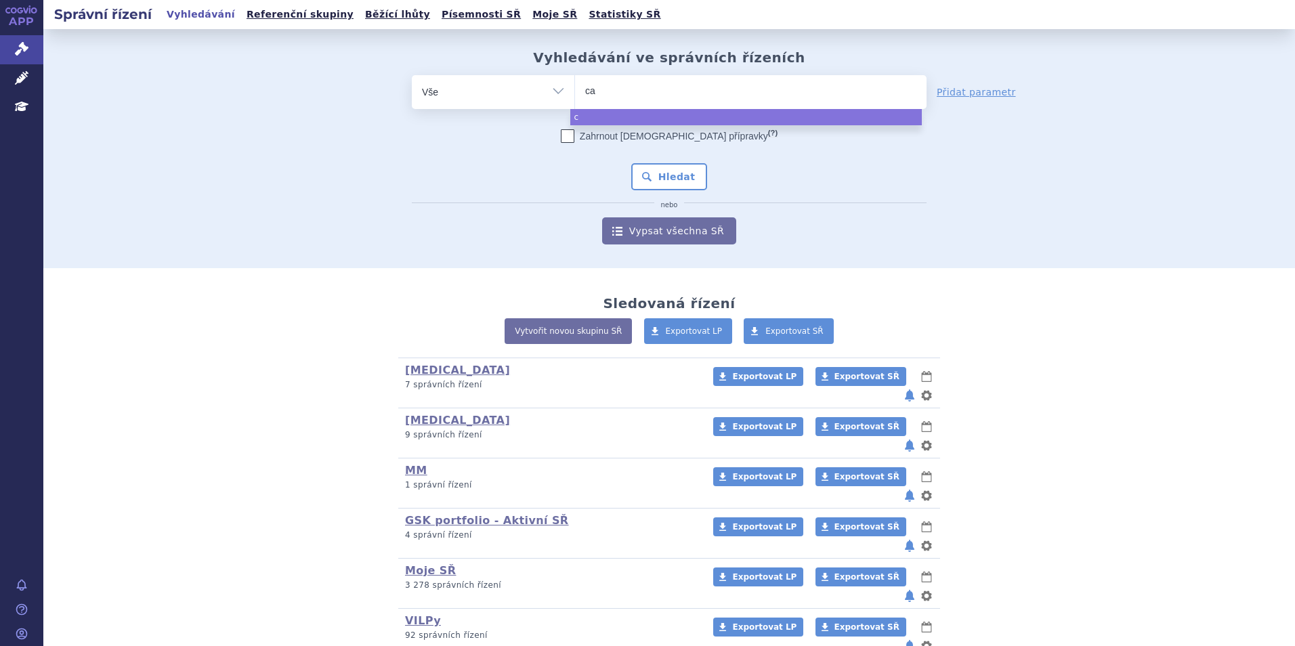
type input "car"
type input "carvy"
type input "carvykt"
type input "carvykti"
select select "carvykti"
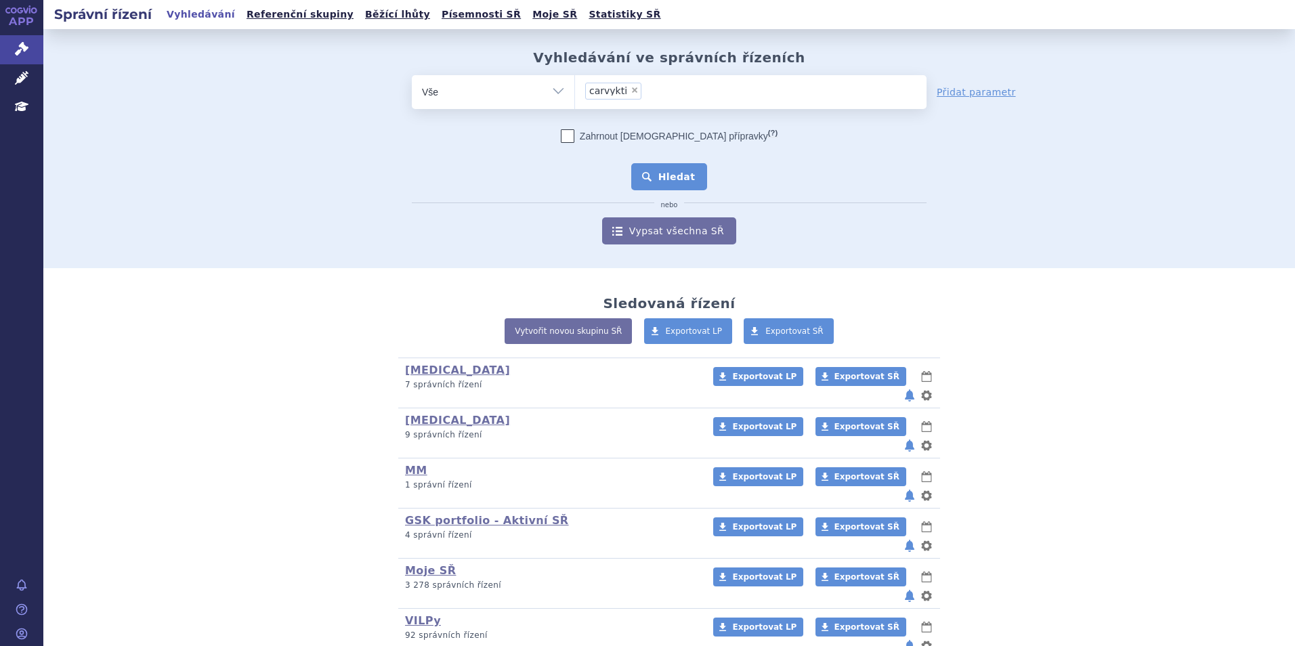
click at [667, 182] on button "Hledat" at bounding box center [669, 176] width 77 height 27
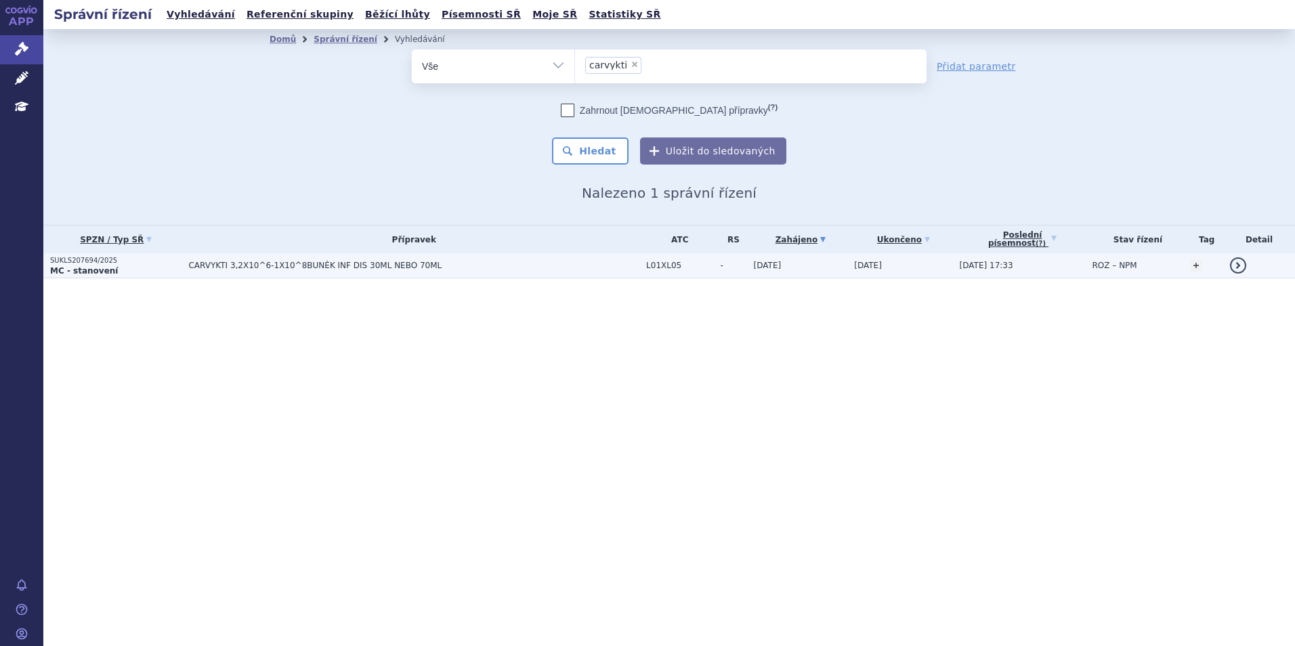
click at [273, 263] on span "CARVYKTI 3,2X10^6-1X10^8BUNĚK INF DIS 30ML NEBO 70ML" at bounding box center [357, 265] width 339 height 9
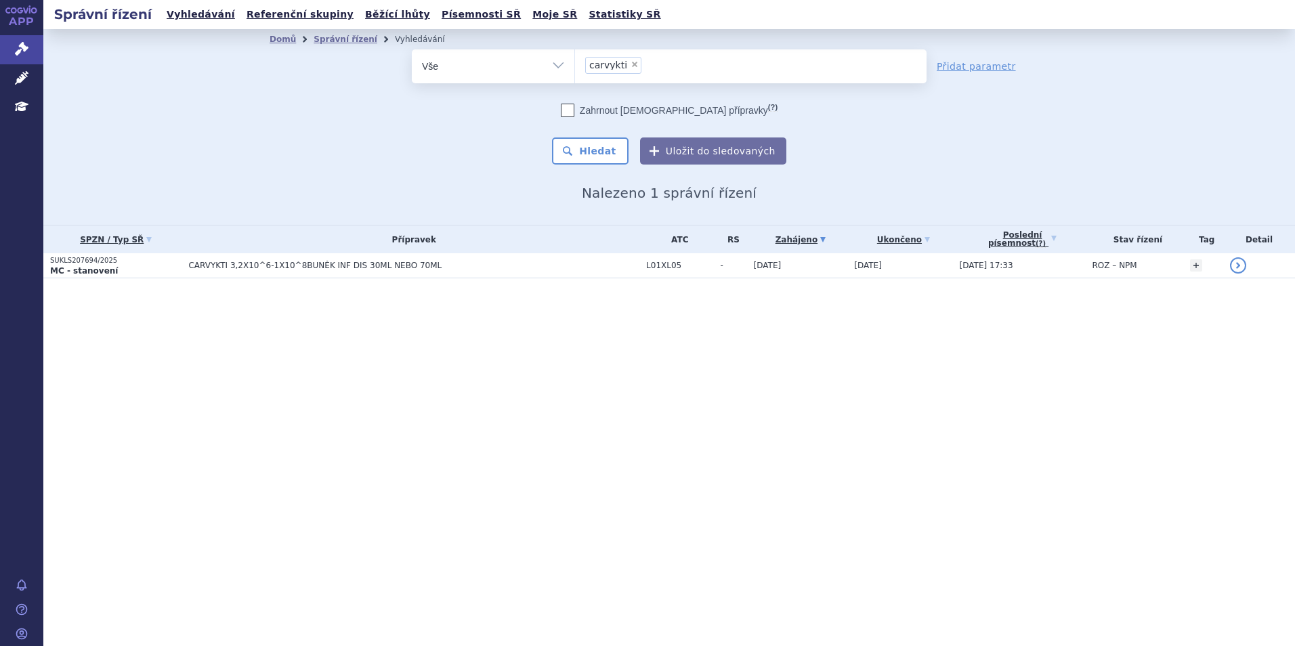
click at [631, 67] on span "×" at bounding box center [635, 64] width 8 height 8
click at [575, 67] on select "carvykti" at bounding box center [574, 66] width 1 height 34
select select
click at [619, 72] on ul at bounding box center [751, 63] width 352 height 28
click at [575, 72] on select "carvykti" at bounding box center [574, 66] width 1 height 34
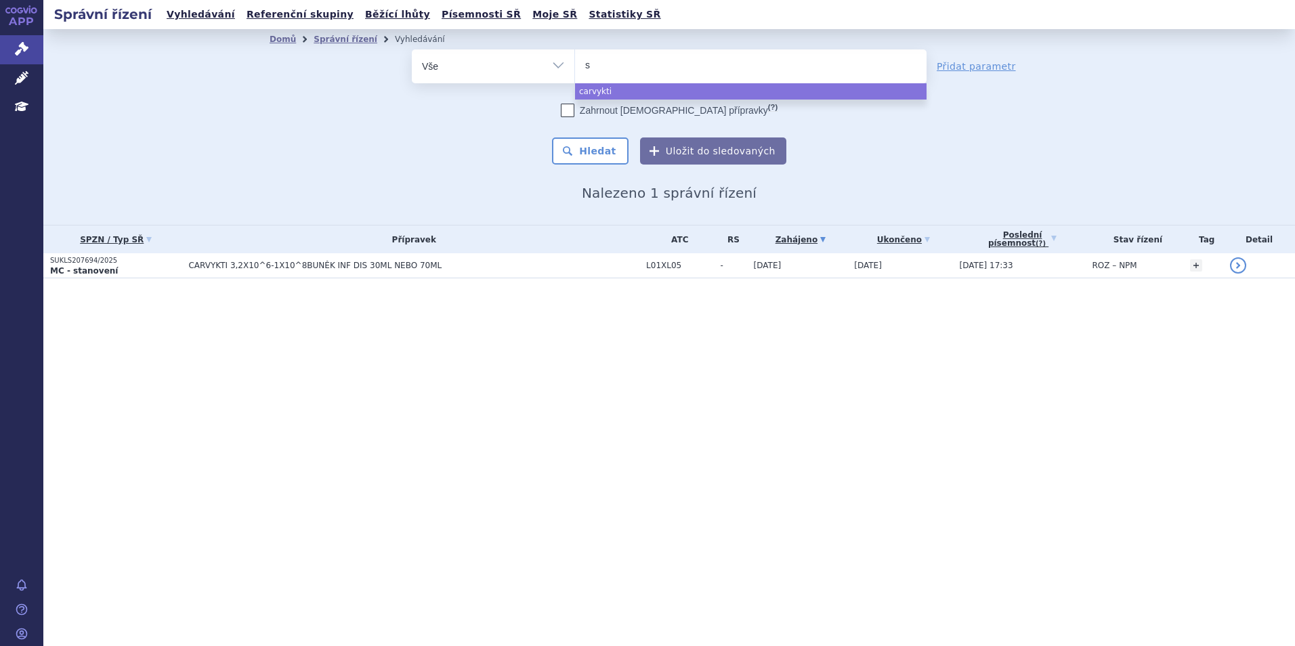
type input "sa"
type input "sar"
type input "sarc"
type input "sarck"
type input "sarcku"
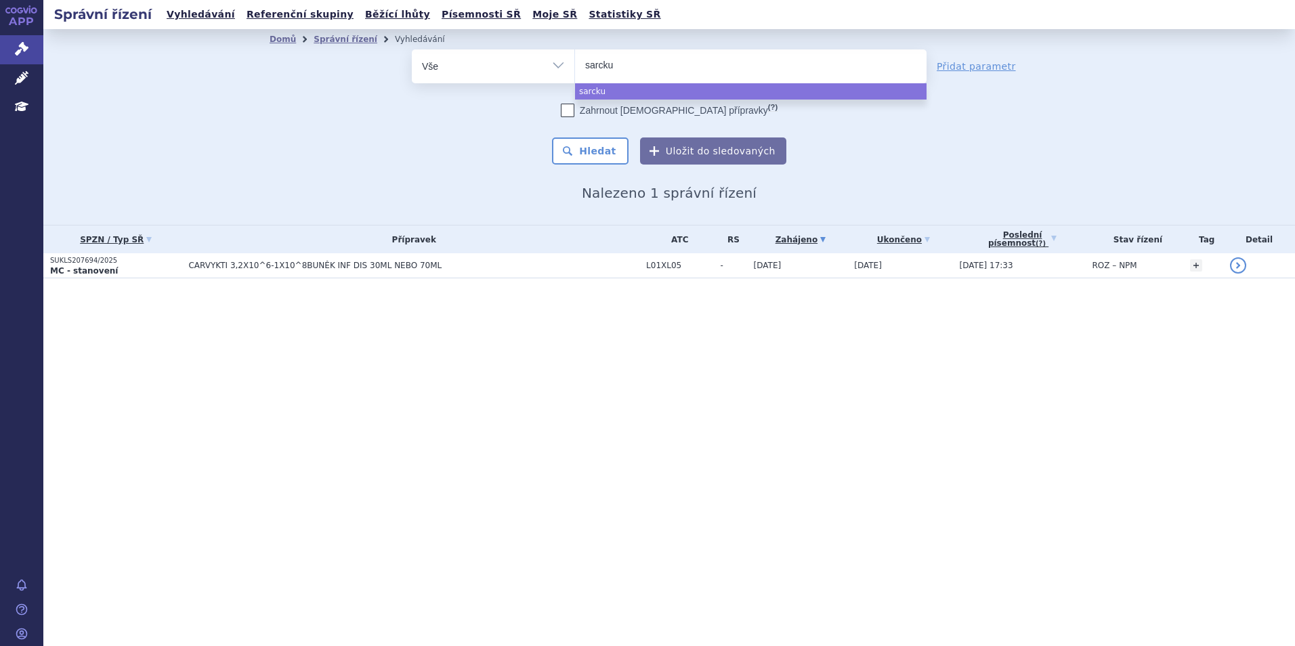
type input "sarck"
type input "sarc"
type input "sarclis"
type input "sarclisa"
select select "sarclisa"
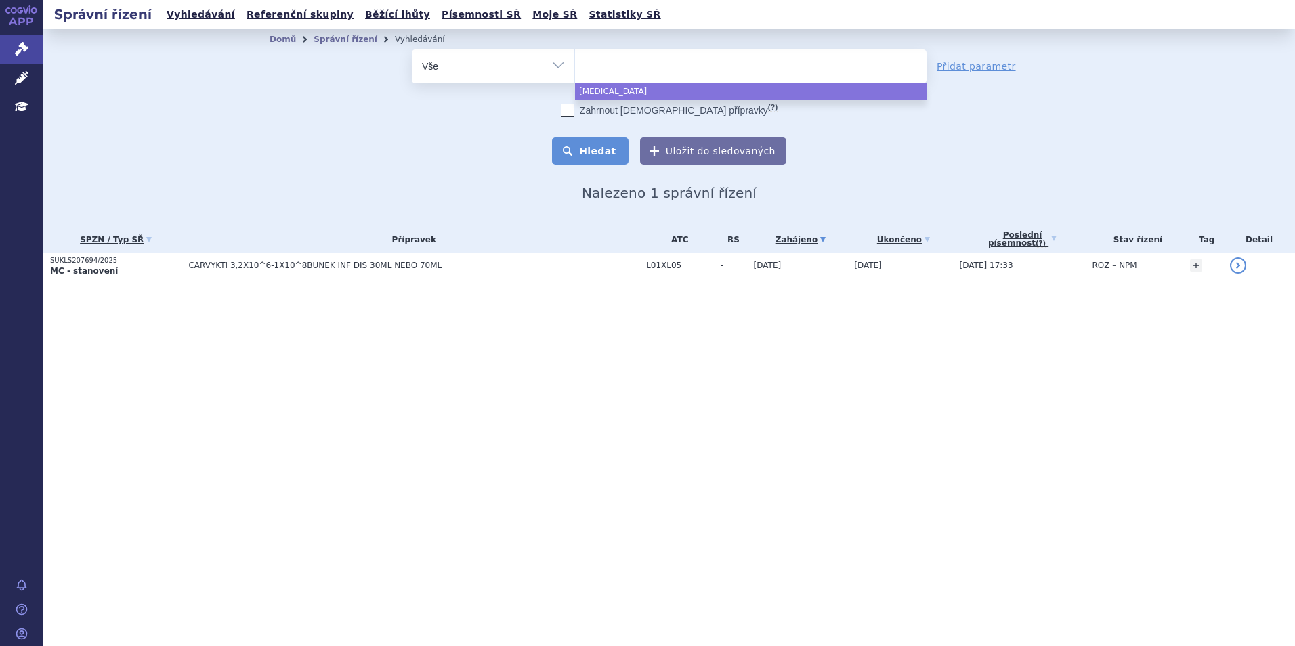
click at [626, 142] on button "Hledat" at bounding box center [590, 150] width 77 height 27
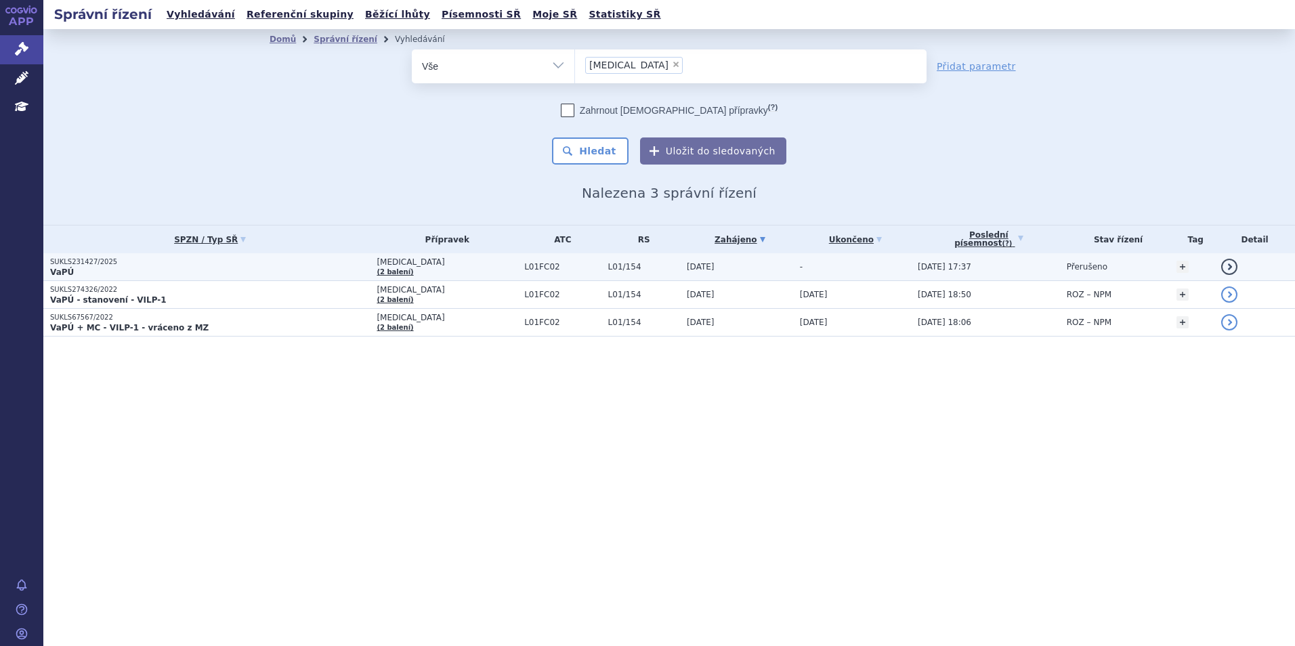
click at [282, 270] on p "VaPÚ" at bounding box center [210, 272] width 320 height 11
